Goal: Information Seeking & Learning: Understand process/instructions

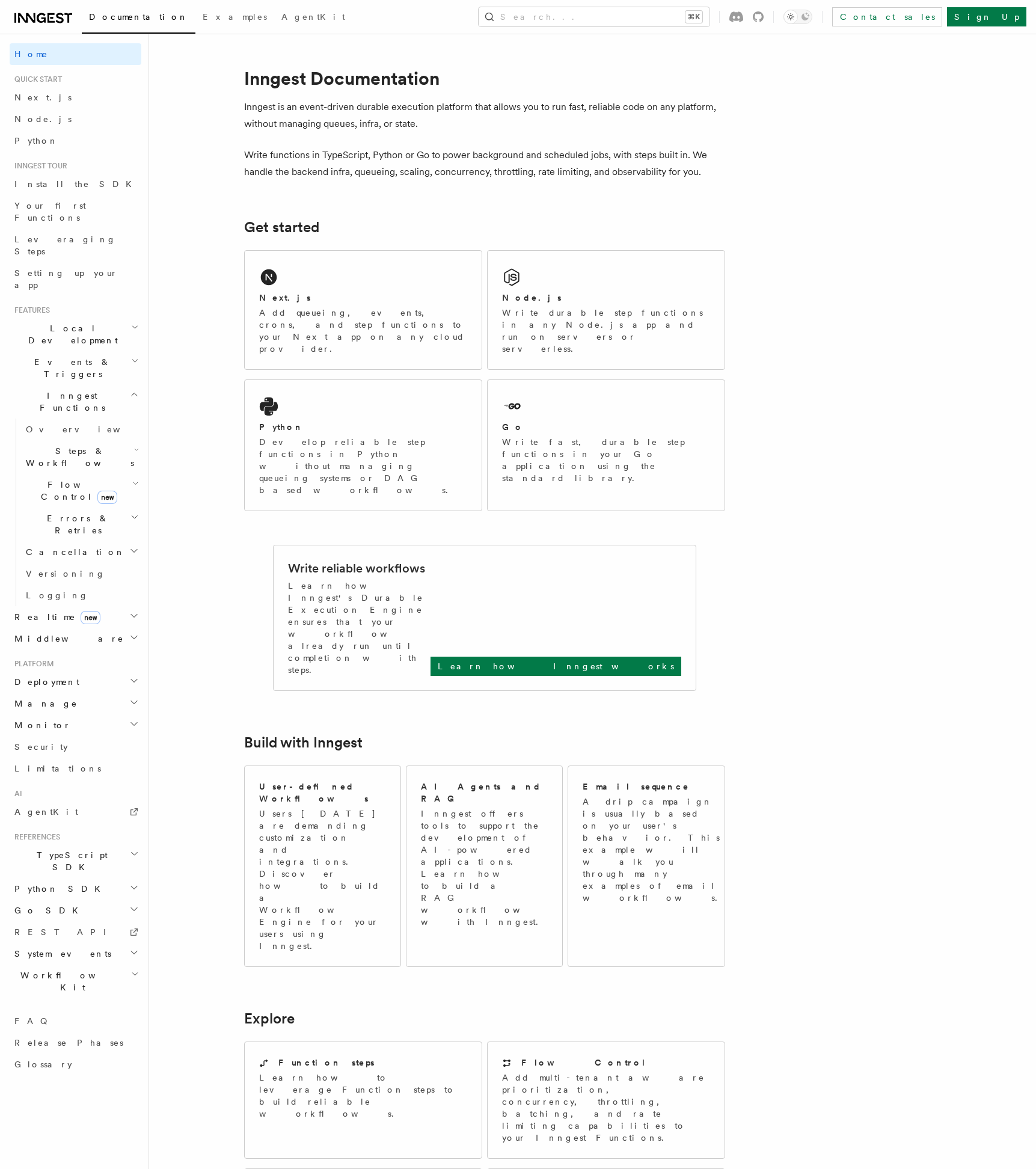
click at [202, 672] on article "Inngest Documentation Inngest is an event-driven durable execution platform tha…" at bounding box center [561, 949] width 786 height 1794
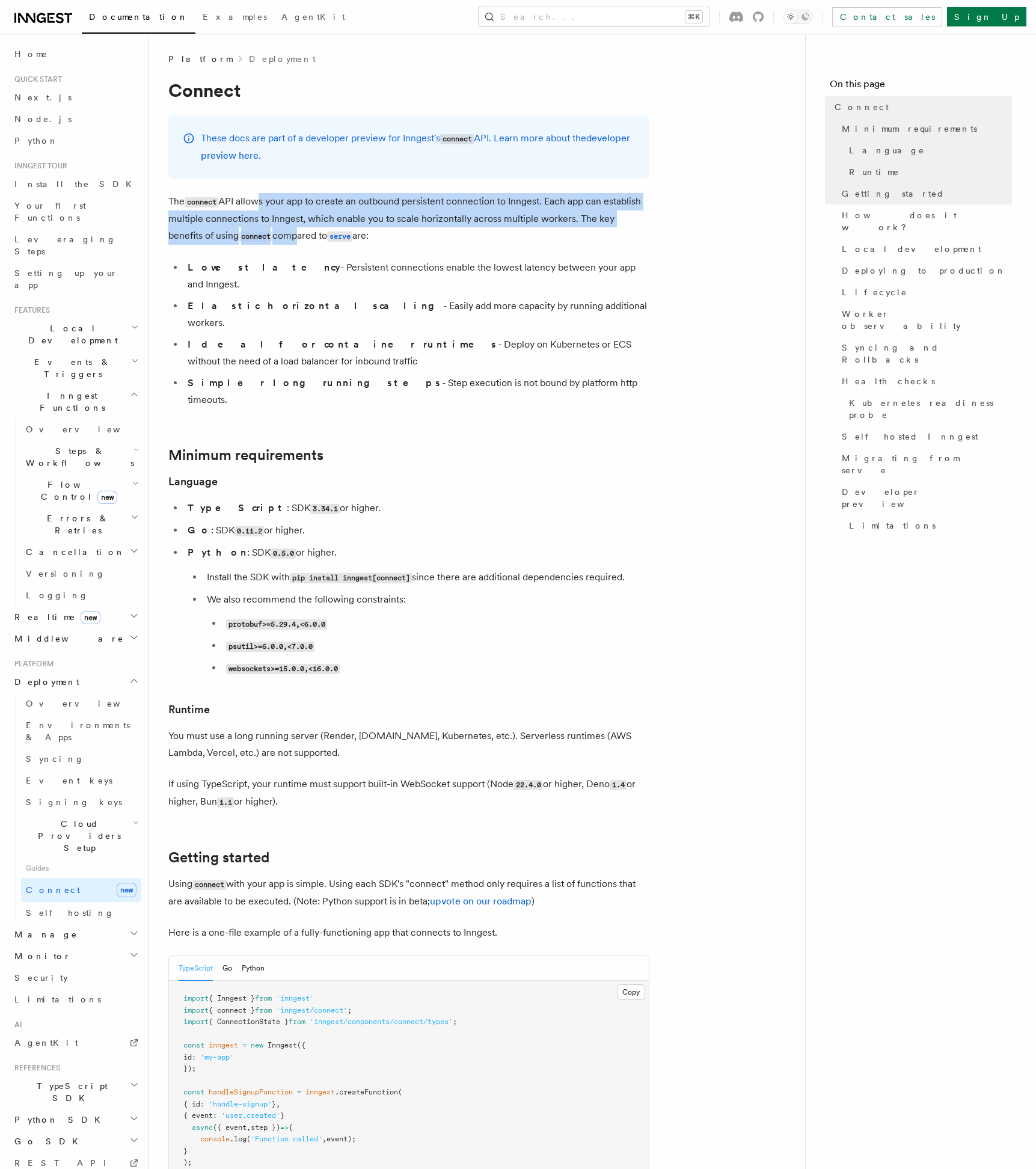
drag, startPoint x: 255, startPoint y: 203, endPoint x: 262, endPoint y: 230, distance: 27.9
click at [262, 230] on p "The connect API allows your app to create an outbound persistent connection to …" at bounding box center [409, 219] width 481 height 52
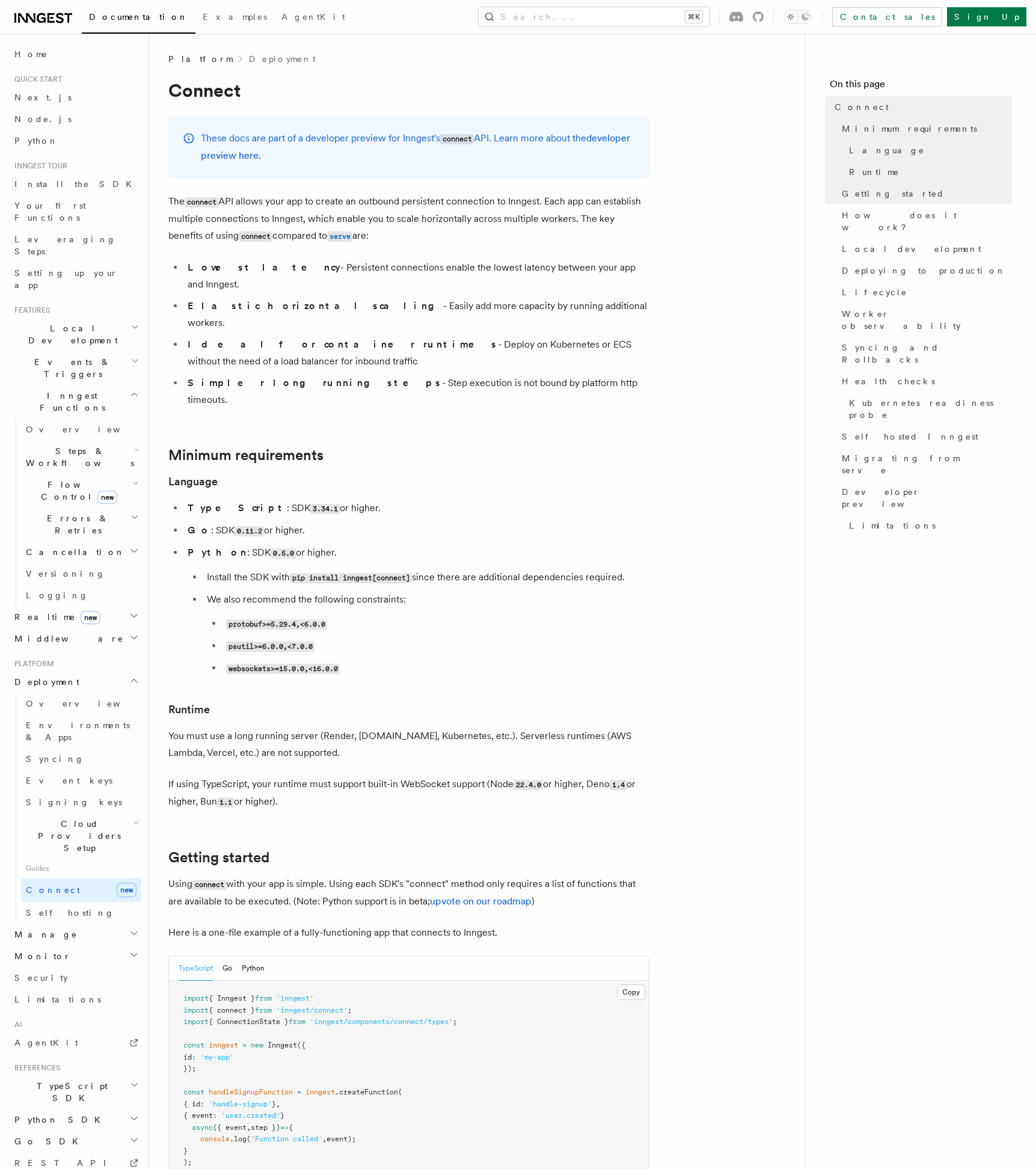
click at [262, 230] on p "The connect API allows your app to create an outbound persistent connection to …" at bounding box center [409, 219] width 481 height 52
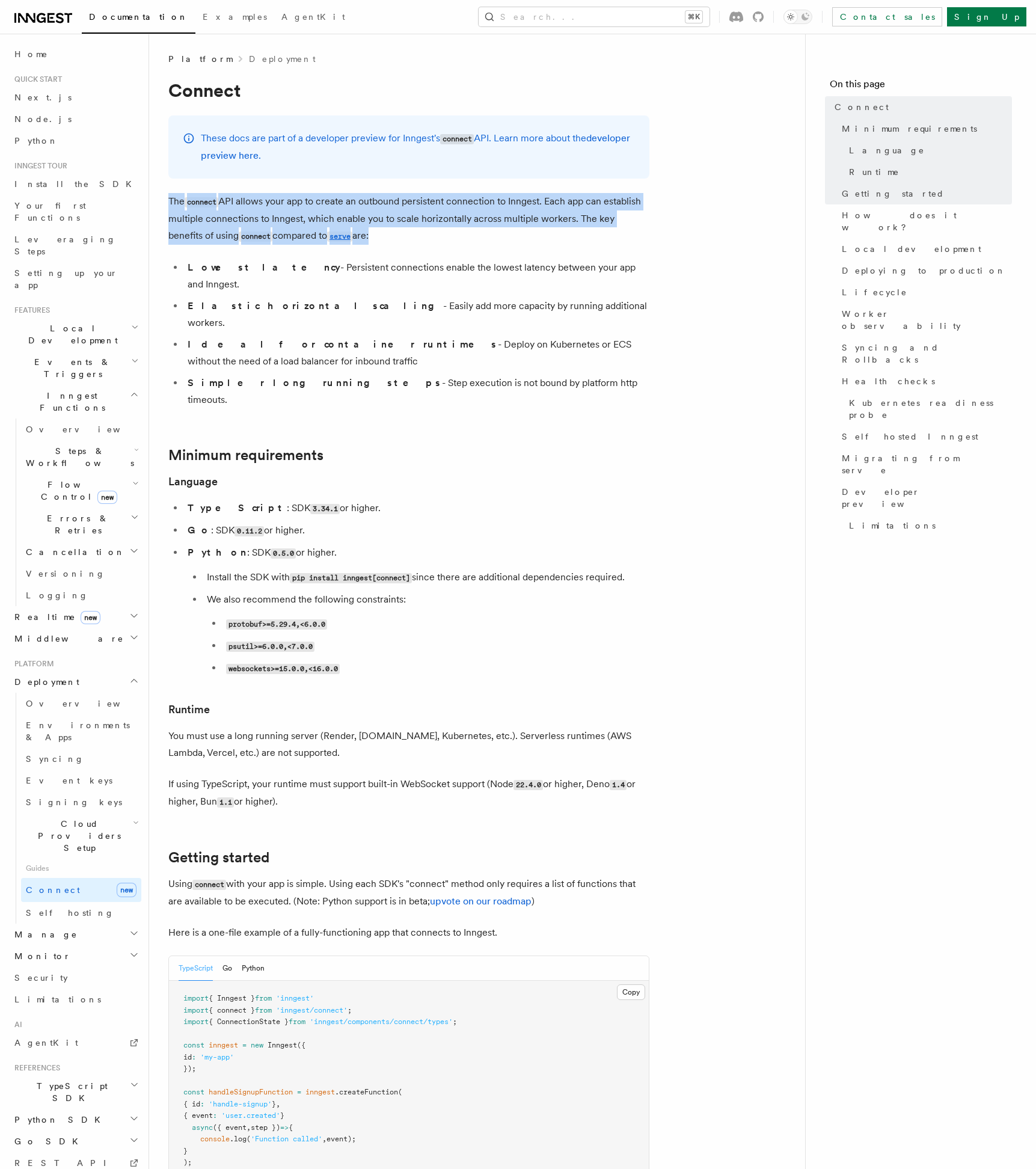
click at [372, 214] on p "The connect API allows your app to create an outbound persistent connection to …" at bounding box center [409, 219] width 481 height 52
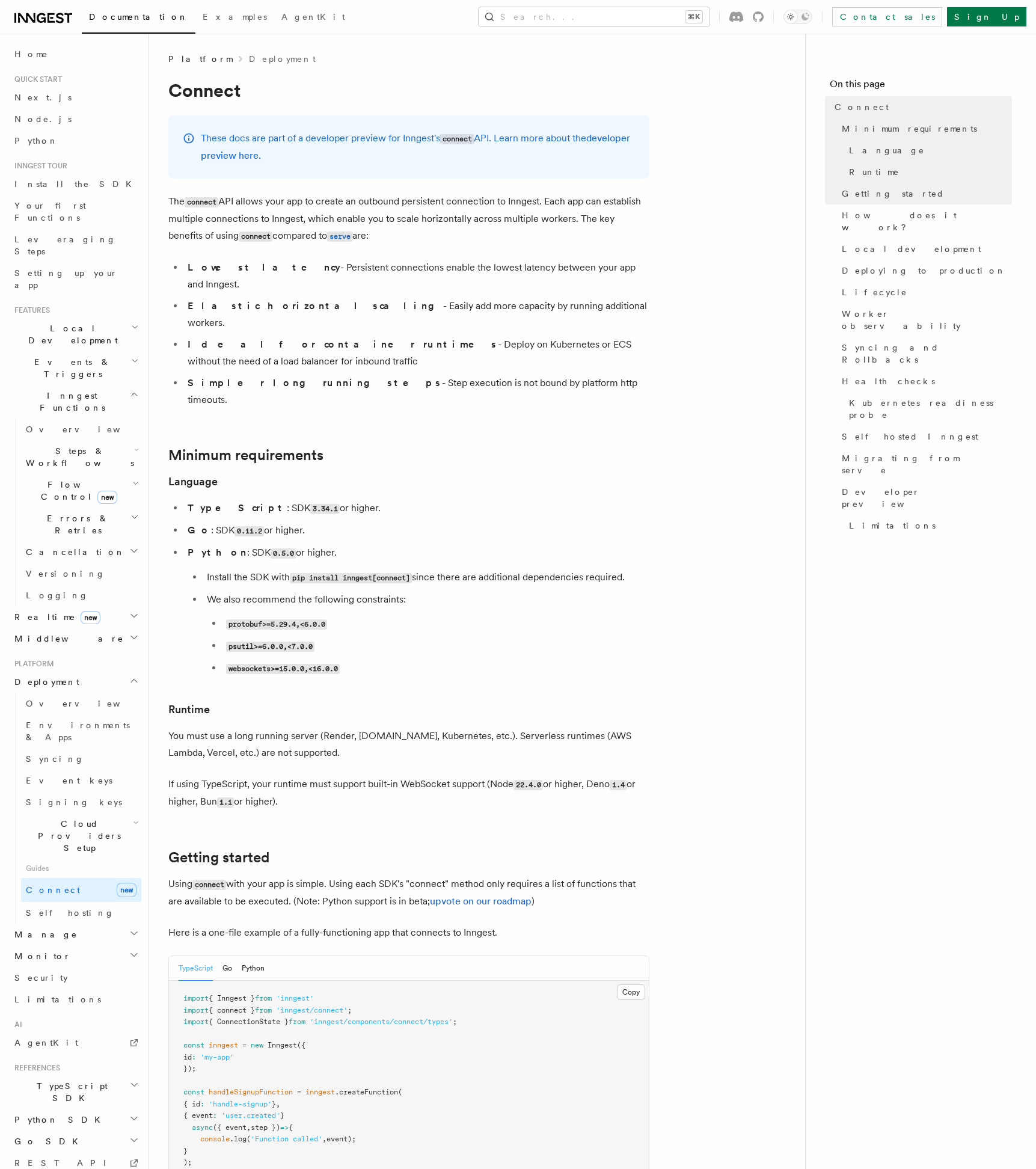
click at [229, 377] on strong "Simpler long running steps" at bounding box center [315, 382] width 254 height 11
click at [256, 338] on strong "Ideal for container runtimes" at bounding box center [342, 343] width 310 height 11
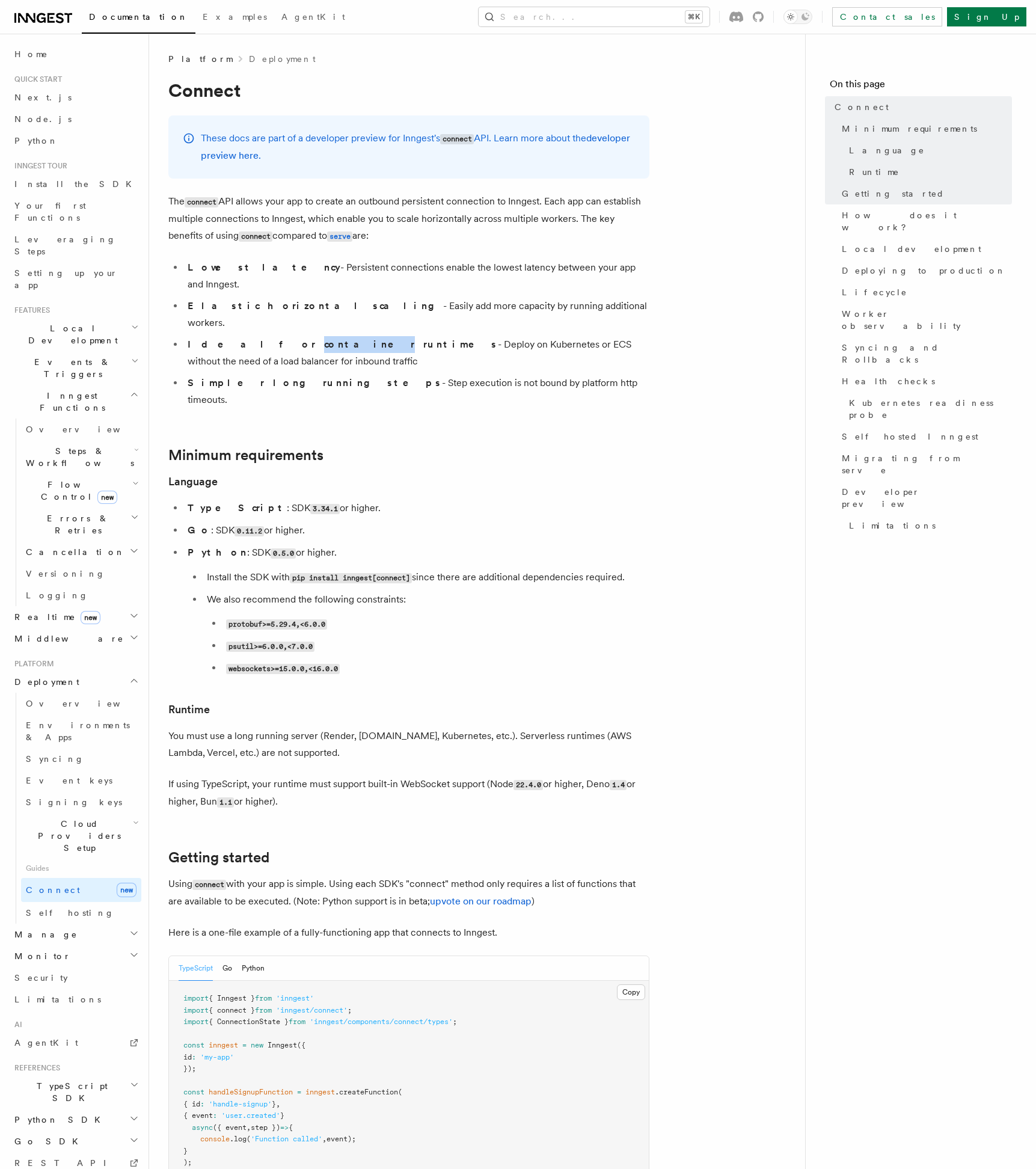
click at [256, 338] on strong "Ideal for container runtimes" at bounding box center [342, 343] width 310 height 11
click at [243, 300] on strong "Elastic horizontal scaling" at bounding box center [315, 305] width 255 height 11
click at [206, 259] on li "Lowest latency - Persistent connections enable the lowest latency between your …" at bounding box center [417, 276] width 465 height 34
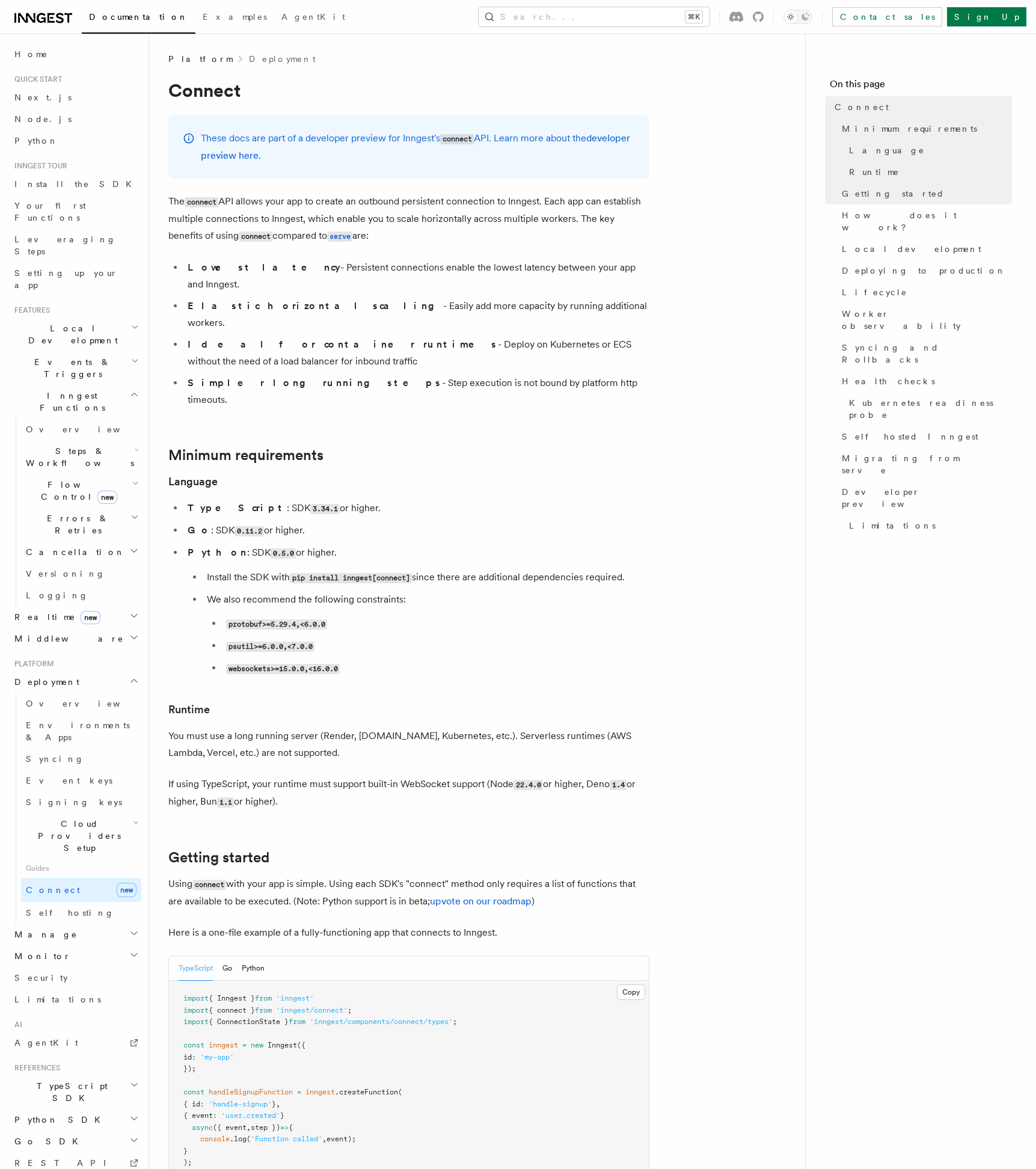
click at [595, 337] on ul "Lowest latency - Persistent connections enable the lowest latency between your …" at bounding box center [409, 334] width 481 height 149
click at [413, 275] on li "Lowest latency - Persistent connections enable the lowest latency between your …" at bounding box center [417, 276] width 465 height 34
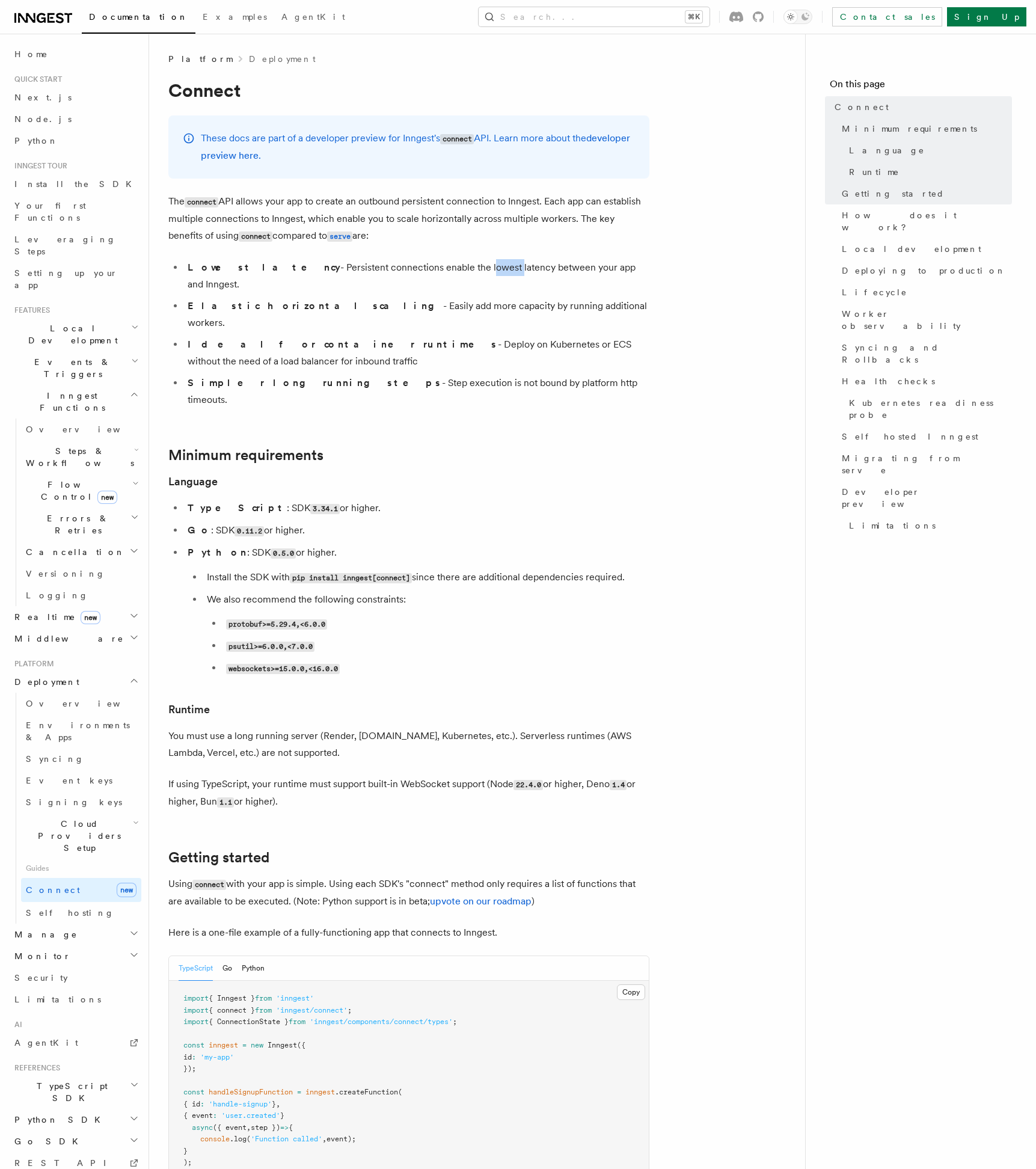
click at [413, 275] on li "Lowest latency - Persistent connections enable the lowest latency between your …" at bounding box center [417, 276] width 465 height 34
click at [435, 336] on li "Ideal for container runtimes - Deploy on Kubernetes or ECS without the need of …" at bounding box center [417, 353] width 465 height 34
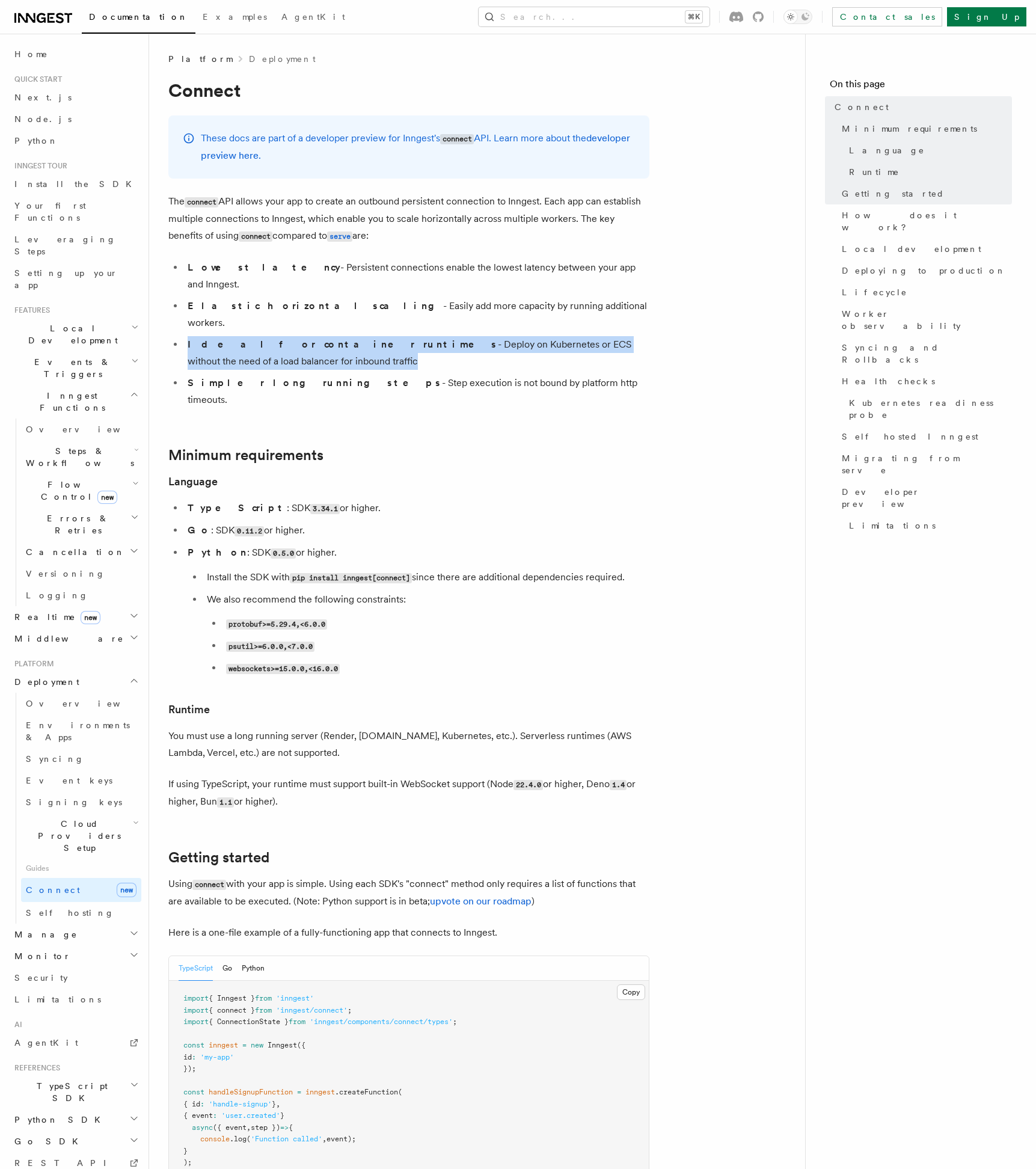
click at [392, 336] on li "Ideal for container runtimes - Deploy on Kubernetes or ECS without the need of …" at bounding box center [417, 353] width 465 height 34
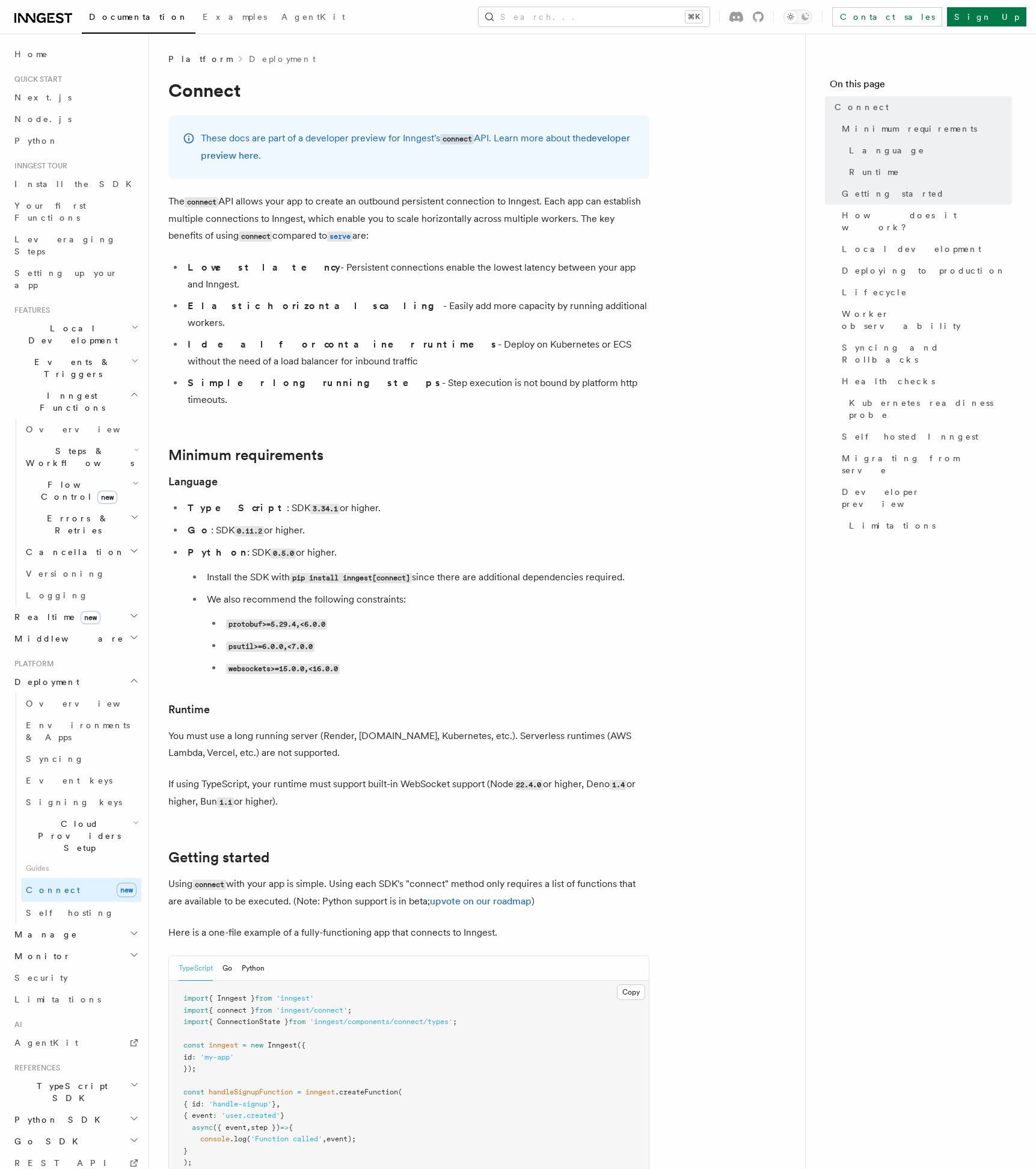
click at [392, 336] on li "Ideal for container runtimes - Deploy on Kubernetes or ECS without the need of …" at bounding box center [417, 353] width 465 height 34
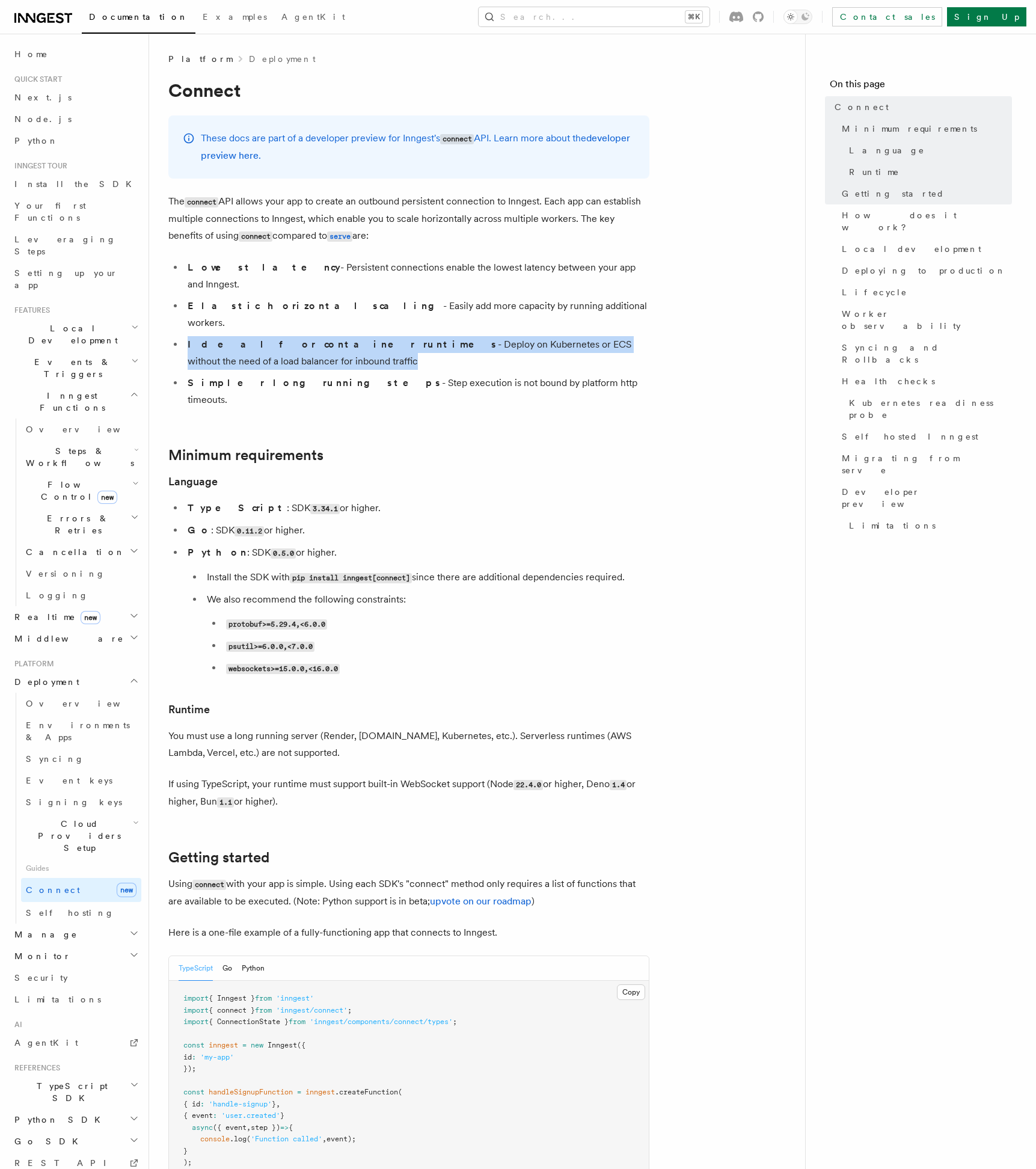
click at [437, 336] on li "Ideal for container runtimes - Deploy on Kubernetes or ECS without the need of …" at bounding box center [417, 353] width 465 height 34
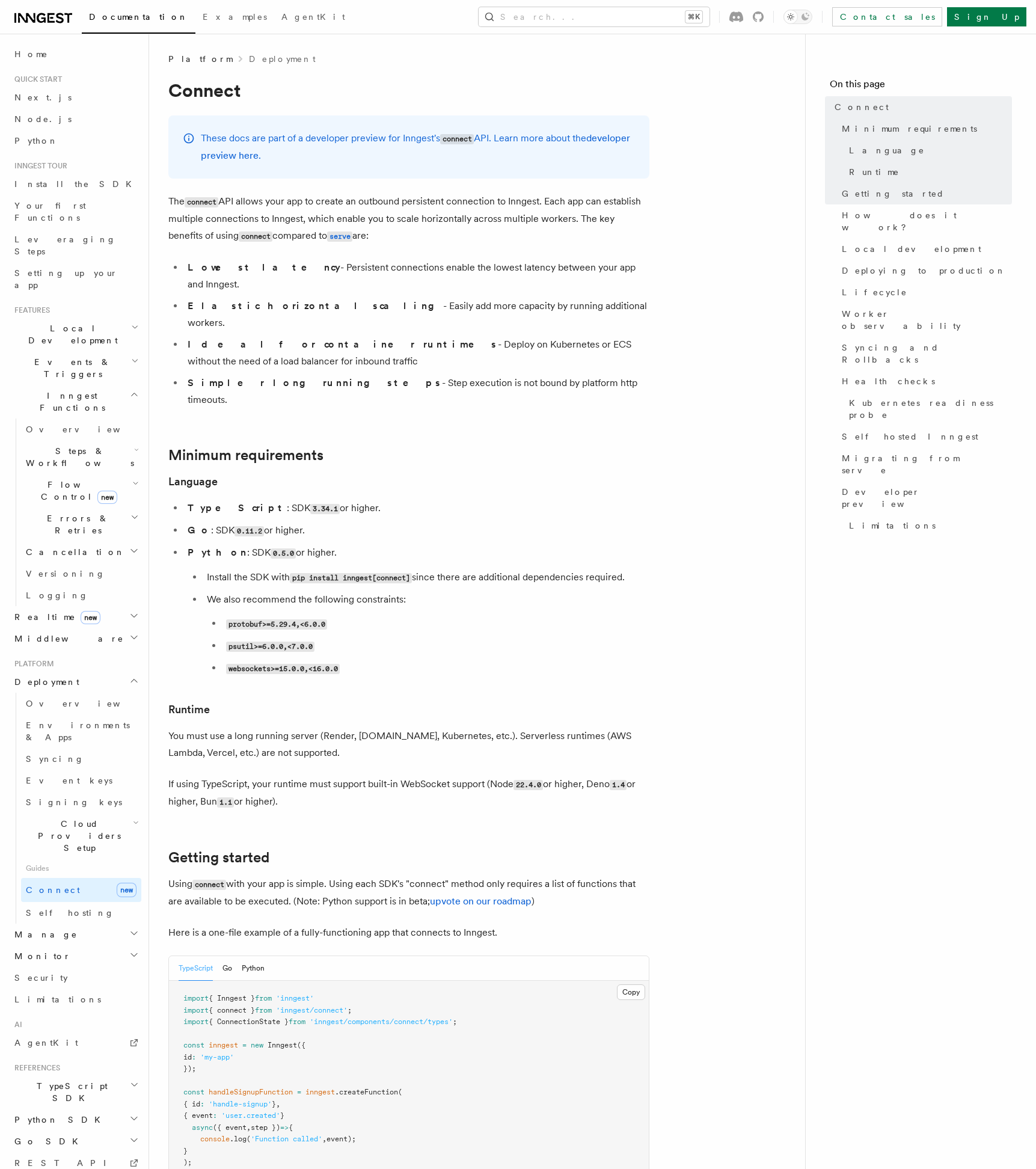
click at [437, 336] on li "Ideal for container runtimes - Deploy on Kubernetes or ECS without the need of …" at bounding box center [417, 353] width 465 height 34
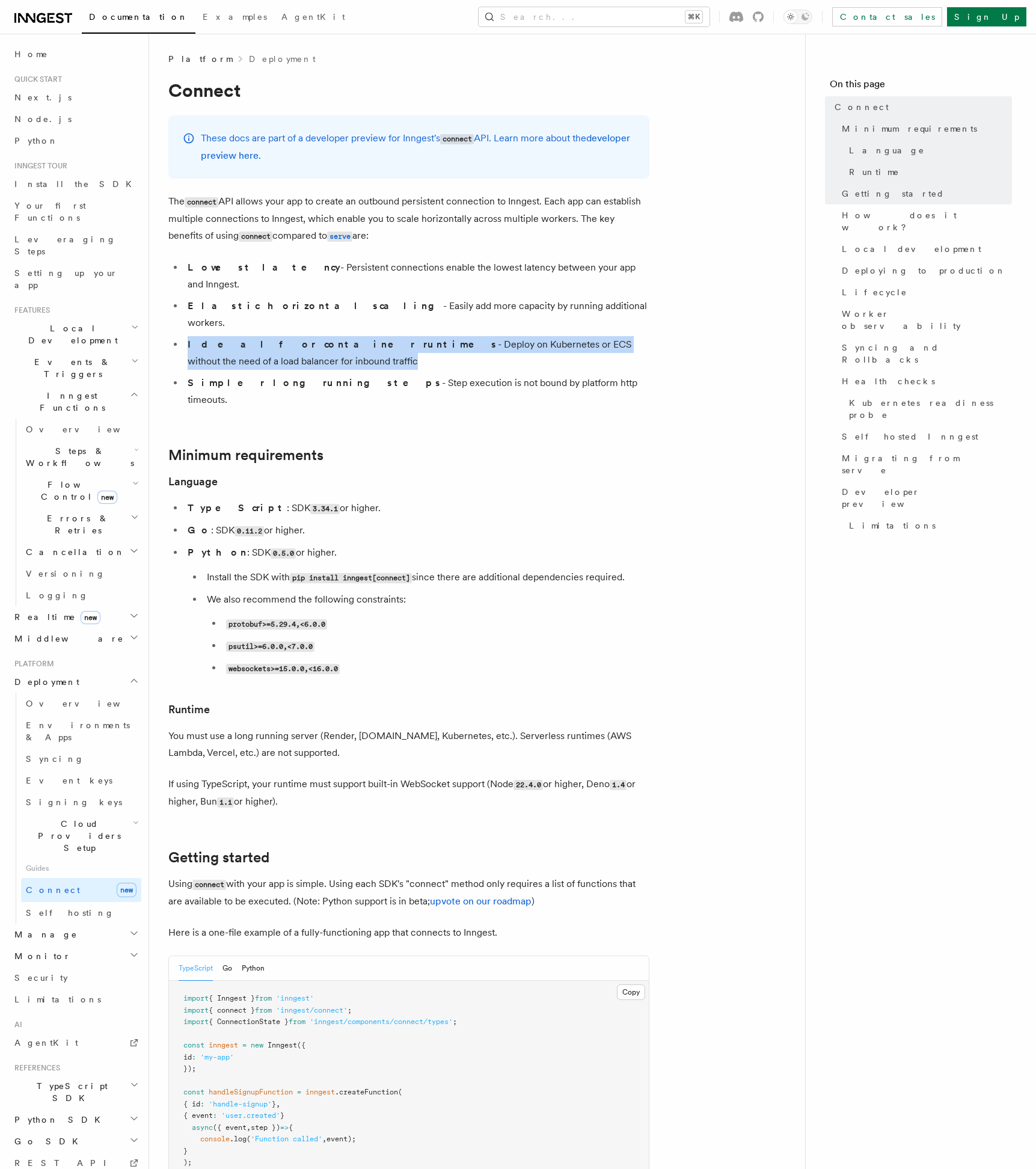
click at [332, 336] on li "Ideal for container runtimes - Deploy on Kubernetes or ECS without the need of …" at bounding box center [417, 353] width 465 height 34
